Goal: Check status: Check status

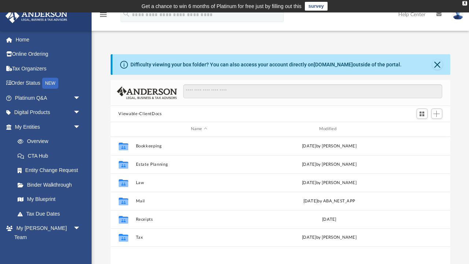
scroll to position [0, 0]
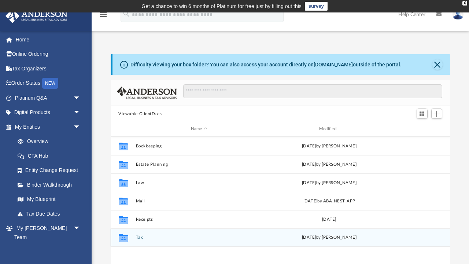
click at [138, 236] on button "Tax" at bounding box center [199, 237] width 127 height 5
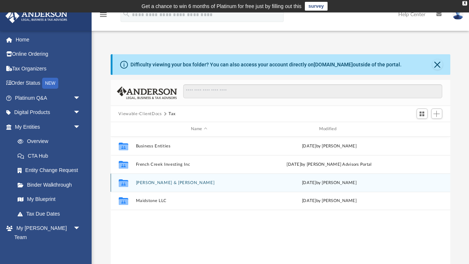
click at [147, 182] on button "[PERSON_NAME] & [PERSON_NAME]" at bounding box center [199, 182] width 127 height 5
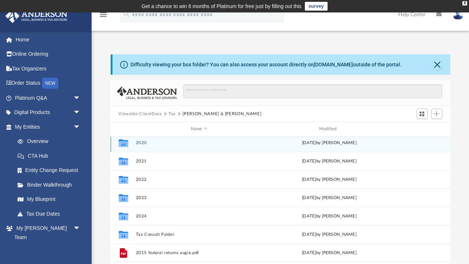
scroll to position [59, 0]
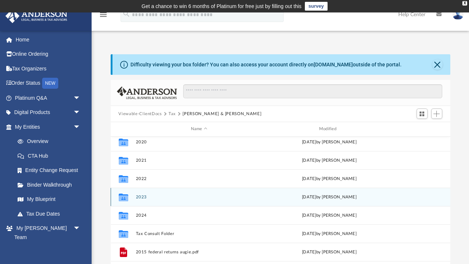
click at [140, 196] on button "2023" at bounding box center [199, 197] width 127 height 5
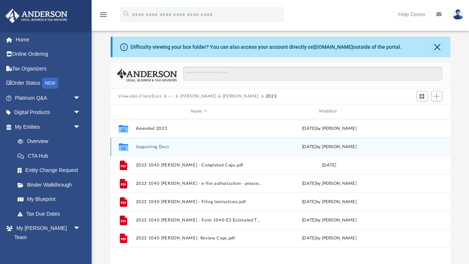
scroll to position [13, 0]
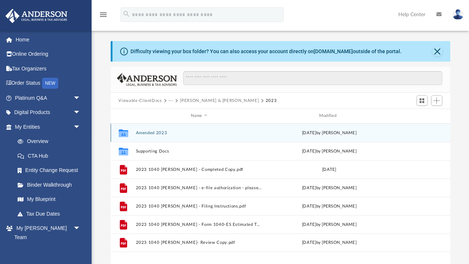
click at [147, 133] on button "Amended 2023" at bounding box center [199, 133] width 127 height 5
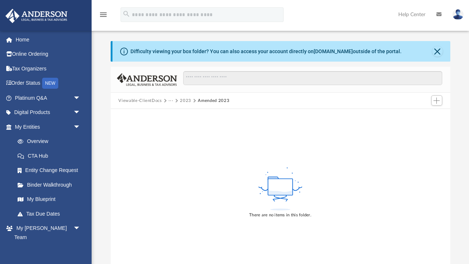
click at [185, 100] on button "2023" at bounding box center [185, 101] width 11 height 7
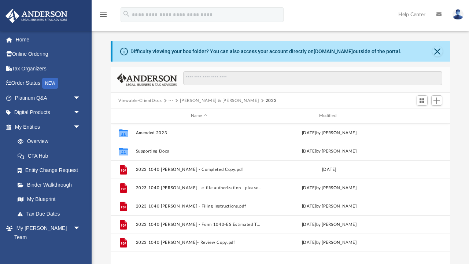
scroll to position [167, 340]
click at [190, 99] on button "[PERSON_NAME] & [PERSON_NAME]" at bounding box center [219, 101] width 79 height 7
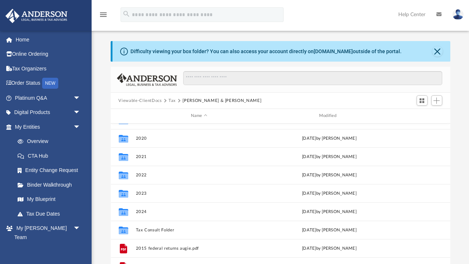
scroll to position [52, 0]
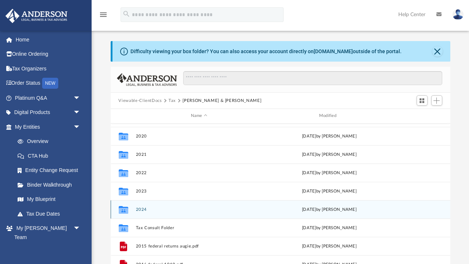
click at [138, 208] on button "2024" at bounding box center [199, 209] width 127 height 5
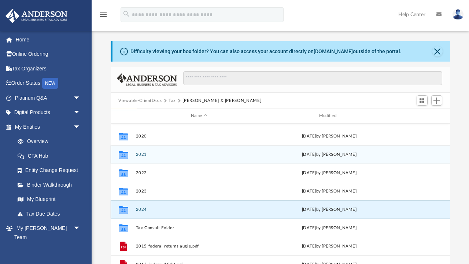
scroll to position [0, 0]
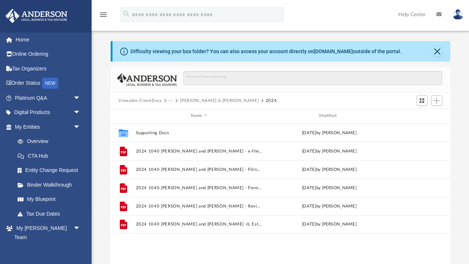
click at [170, 99] on button "···" at bounding box center [171, 101] width 5 height 7
click at [175, 113] on li "Tax" at bounding box center [176, 113] width 7 height 8
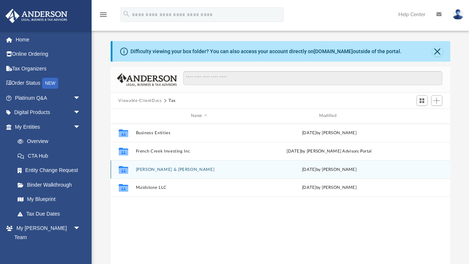
click at [147, 168] on button "[PERSON_NAME] & [PERSON_NAME]" at bounding box center [199, 169] width 127 height 5
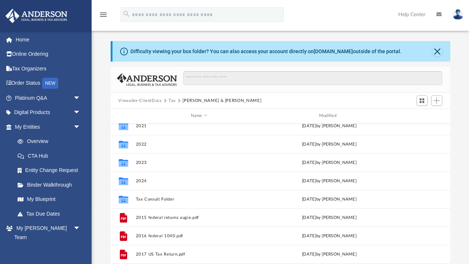
scroll to position [83, 0]
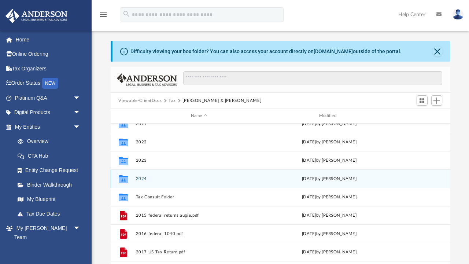
click at [143, 178] on button "2024" at bounding box center [199, 178] width 127 height 5
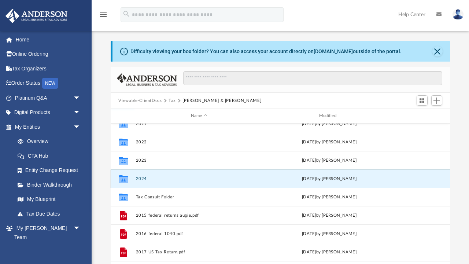
scroll to position [0, 0]
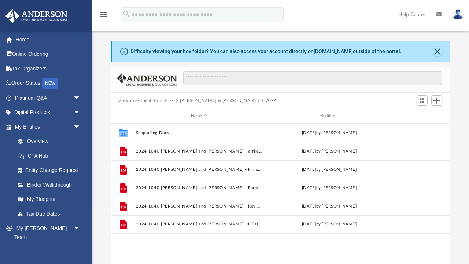
click at [171, 98] on button "···" at bounding box center [171, 101] width 5 height 7
click at [195, 100] on button "[PERSON_NAME] & [PERSON_NAME]" at bounding box center [219, 101] width 79 height 7
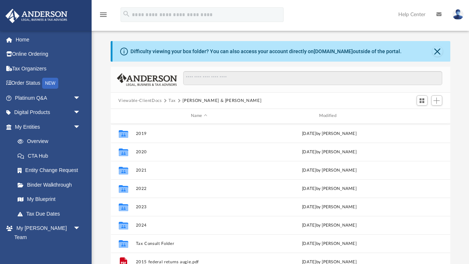
scroll to position [38, 0]
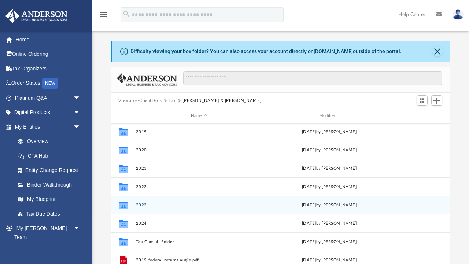
click at [141, 203] on button "2023" at bounding box center [199, 205] width 127 height 5
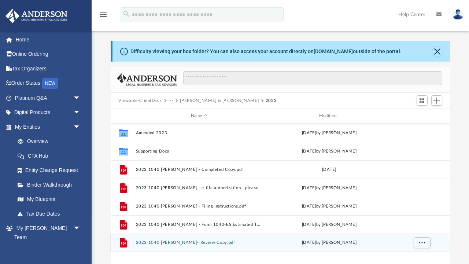
scroll to position [0, 0]
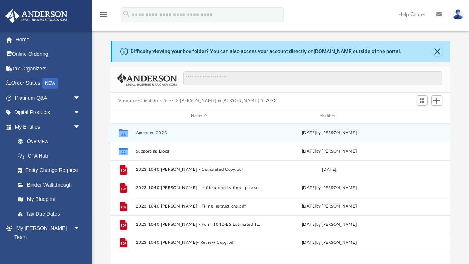
click at [156, 132] on button "Amended 2023" at bounding box center [199, 133] width 127 height 5
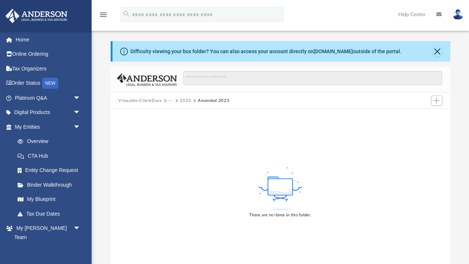
click at [169, 101] on button "···" at bounding box center [171, 101] width 5 height 7
click at [188, 125] on li "[PERSON_NAME] & [PERSON_NAME]" at bounding box center [213, 125] width 80 height 8
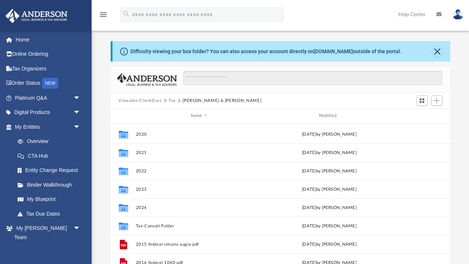
scroll to position [84, 0]
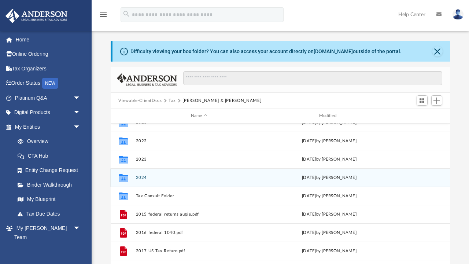
click at [142, 176] on button "2024" at bounding box center [199, 177] width 127 height 5
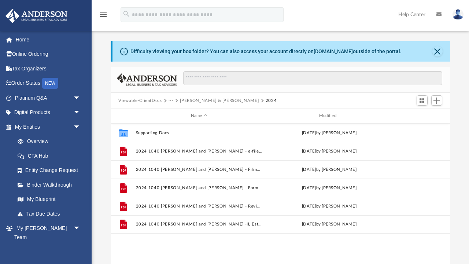
scroll to position [0, 0]
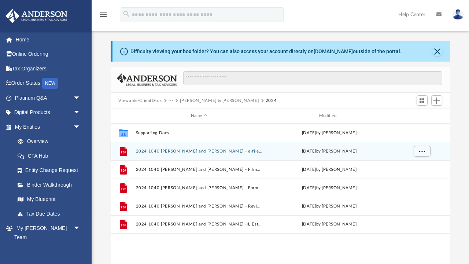
click at [167, 153] on button "2024 1040 [PERSON_NAME] and [PERSON_NAME] - e-file authorization - please sign.…" at bounding box center [199, 151] width 127 height 5
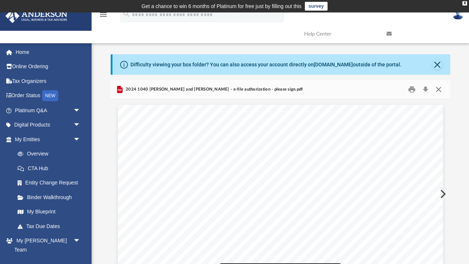
click at [441, 88] on button "Close" at bounding box center [438, 89] width 13 height 11
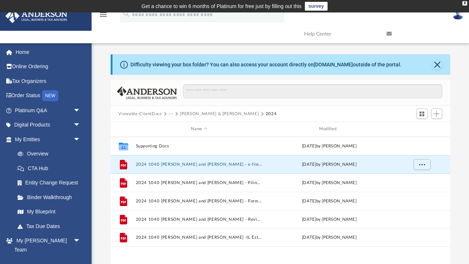
click at [170, 111] on button "···" at bounding box center [171, 114] width 5 height 7
click at [175, 126] on li "Tax" at bounding box center [176, 126] width 7 height 8
